Goal: Task Accomplishment & Management: Manage account settings

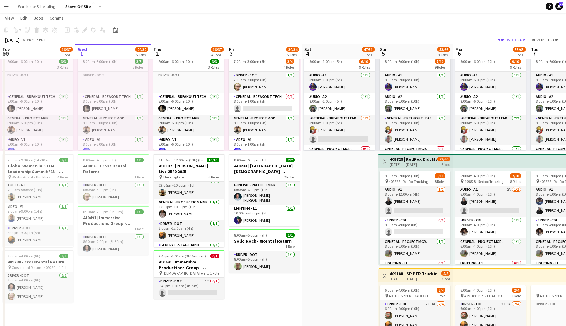
scroll to position [66, 0]
click at [164, 213] on app-user-avatar at bounding box center [163, 214] width 8 height 8
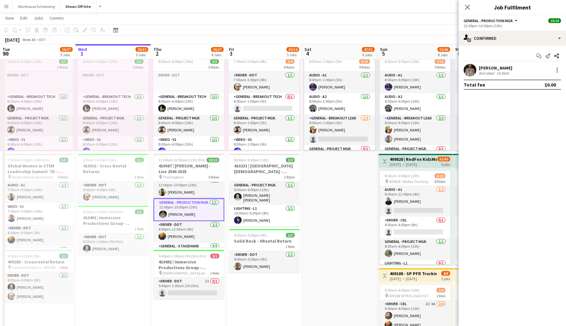
click at [469, 71] on app-user-avatar at bounding box center [470, 70] width 13 height 13
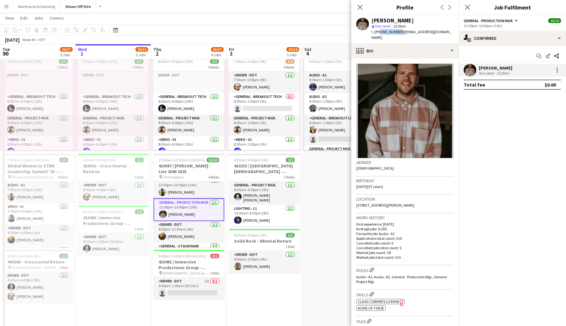
drag, startPoint x: 398, startPoint y: 32, endPoint x: 379, endPoint y: 34, distance: 19.1
click at [379, 34] on span "t. [PHONE_NUMBER]" at bounding box center [388, 31] width 33 height 5
copy span "4047878207"
click at [361, 6] on icon at bounding box center [360, 7] width 6 height 6
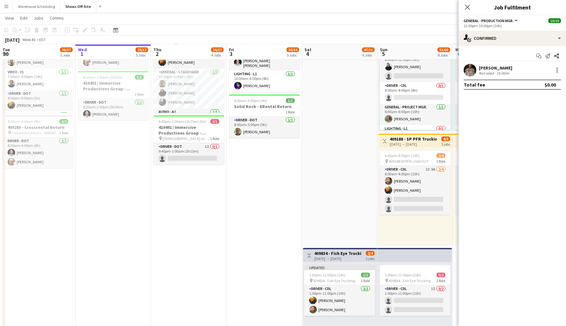
scroll to position [398, 0]
click at [466, 8] on icon "Close pop-in" at bounding box center [468, 7] width 6 height 6
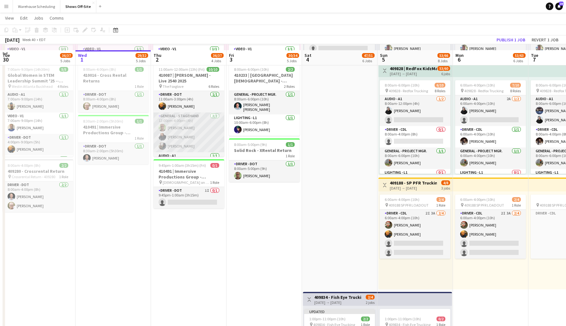
scroll to position [352, 0]
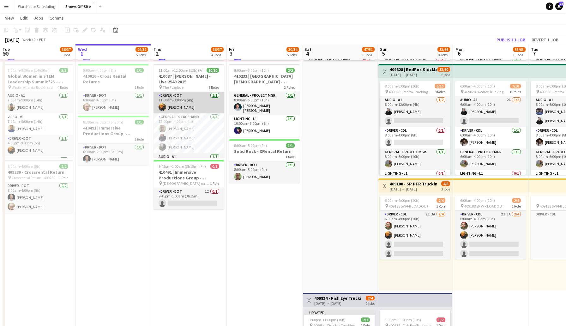
click at [160, 104] on app-card-role "Driver - DOT [DATE] 11:00am-3:00pm (4h) [PERSON_NAME]" at bounding box center [189, 102] width 71 height 21
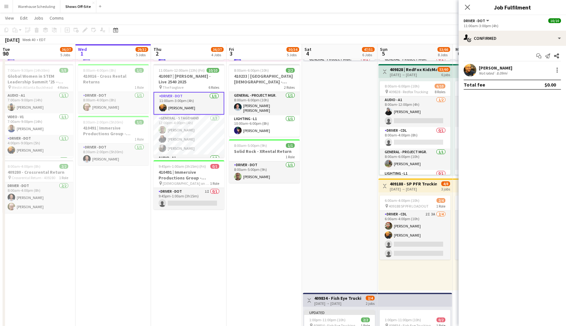
click at [475, 69] on app-user-avatar at bounding box center [470, 70] width 13 height 13
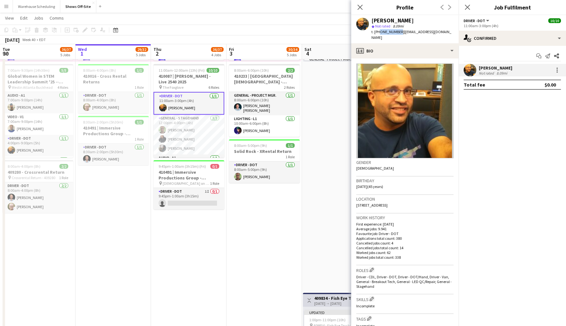
drag, startPoint x: 397, startPoint y: 33, endPoint x: 378, endPoint y: 34, distance: 19.3
click at [378, 34] on span "t. [PHONE_NUMBER]" at bounding box center [388, 31] width 33 height 5
copy span "7709053263"
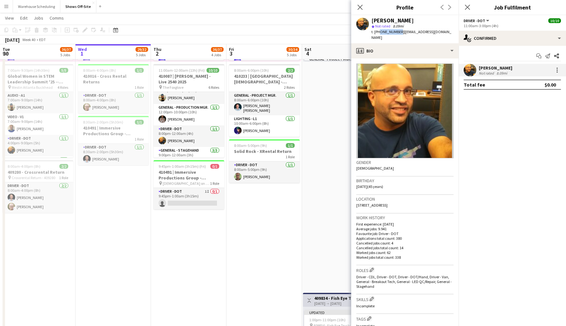
scroll to position [101, 0]
click at [362, 9] on icon at bounding box center [360, 7] width 6 height 6
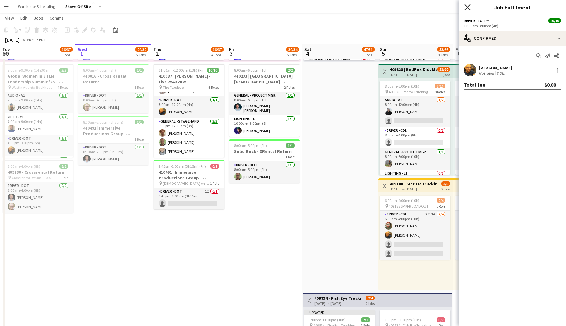
click at [470, 5] on icon at bounding box center [468, 7] width 6 height 6
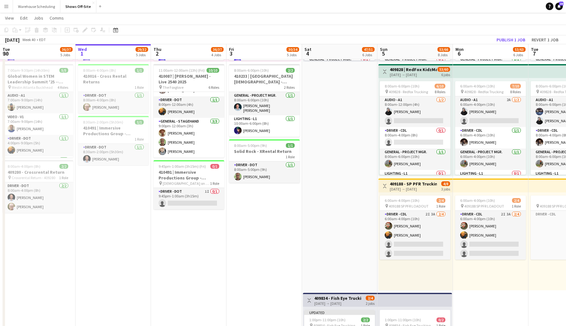
click at [7, 5] on app-icon "Menu" at bounding box center [6, 6] width 5 height 5
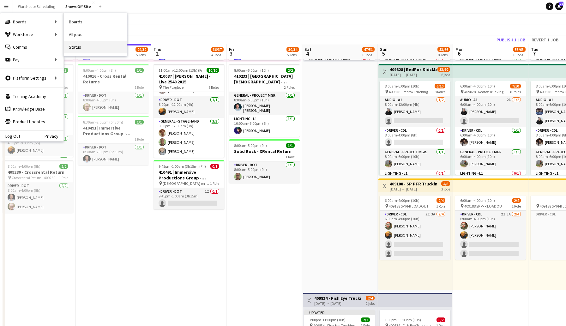
click at [78, 46] on link "Status" at bounding box center [95, 47] width 63 height 13
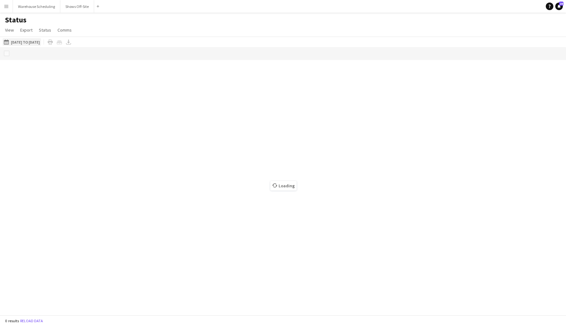
click at [31, 42] on button "[DATE] to [DATE] [DATE] to [DATE]" at bounding box center [22, 42] width 39 height 8
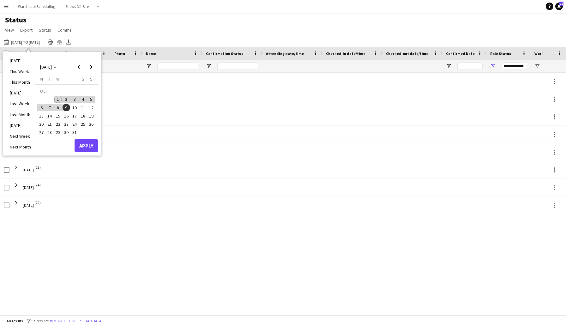
click at [56, 98] on span "1" at bounding box center [58, 100] width 8 height 8
click at [81, 101] on span "4" at bounding box center [83, 100] width 8 height 8
click at [91, 149] on button "Apply" at bounding box center [86, 145] width 23 height 13
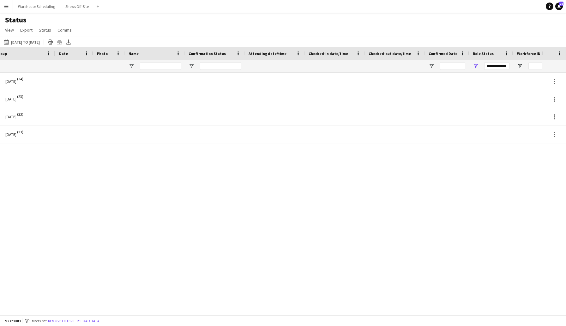
scroll to position [0, 21]
click at [188, 65] on span "Open Filter Menu" at bounding box center [188, 66] width 6 height 6
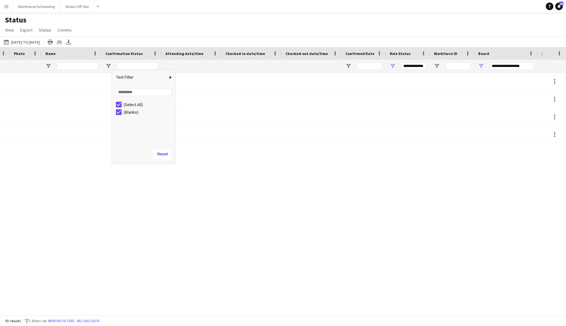
scroll to position [0, 0]
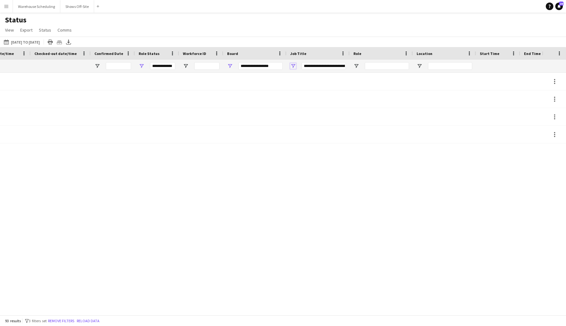
click at [295, 64] on span "Open Filter Menu" at bounding box center [293, 66] width 6 height 6
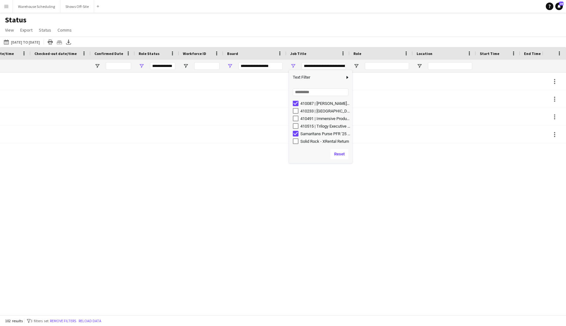
scroll to position [55, 0]
type input "**********"
click at [232, 120] on div at bounding box center [271, 192] width 542 height 238
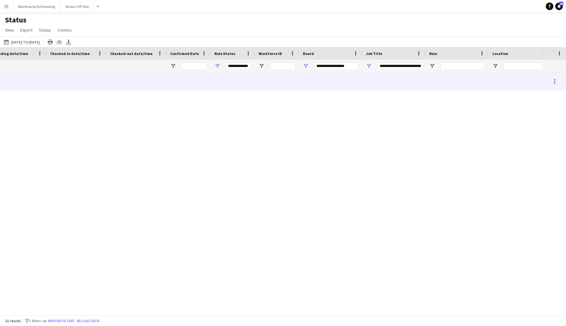
scroll to position [0, 172]
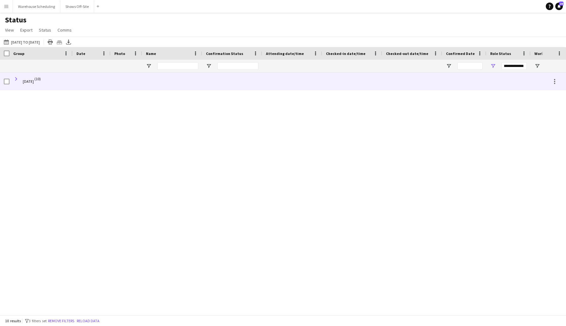
click at [16, 78] on span at bounding box center [16, 79] width 6 height 6
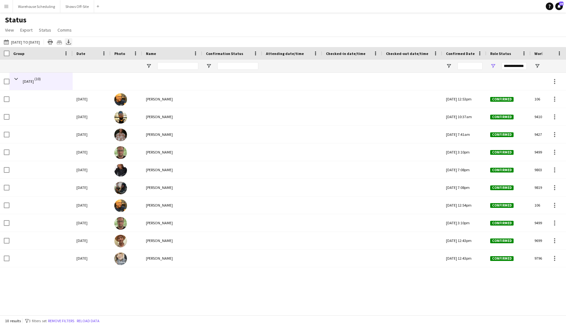
click at [70, 42] on icon at bounding box center [68, 42] width 3 height 4
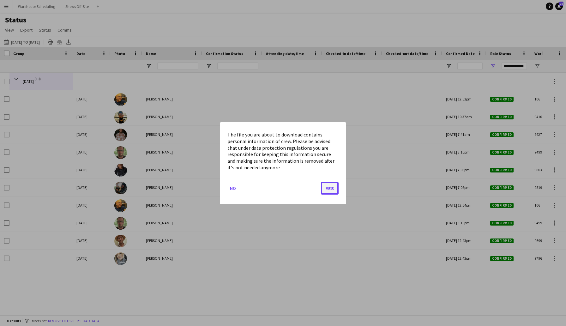
click at [328, 190] on button "Yes" at bounding box center [330, 188] width 18 height 13
